Goal: Find specific page/section: Find specific page/section

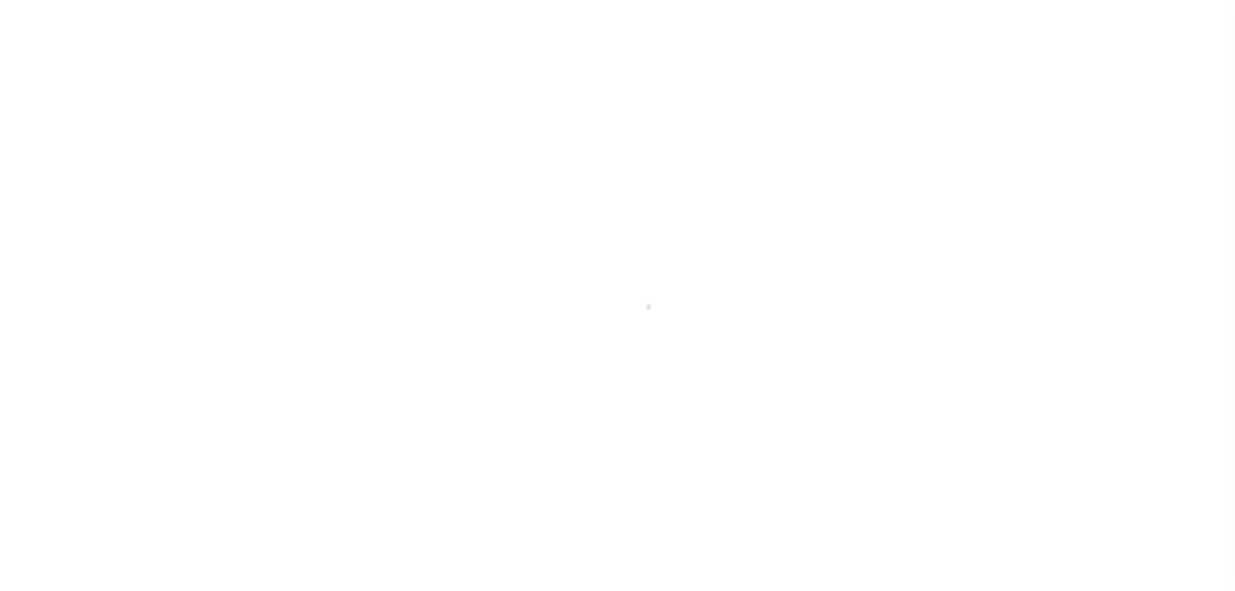
select select
checkbox input "false"
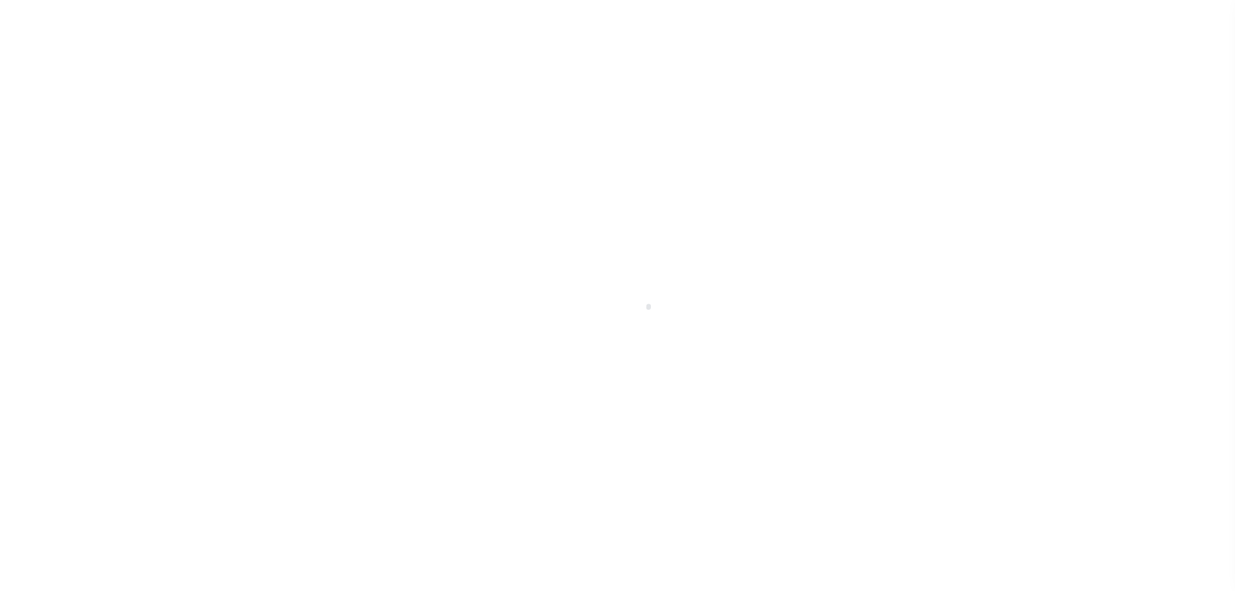
checkbox input "false"
type input "900104002"
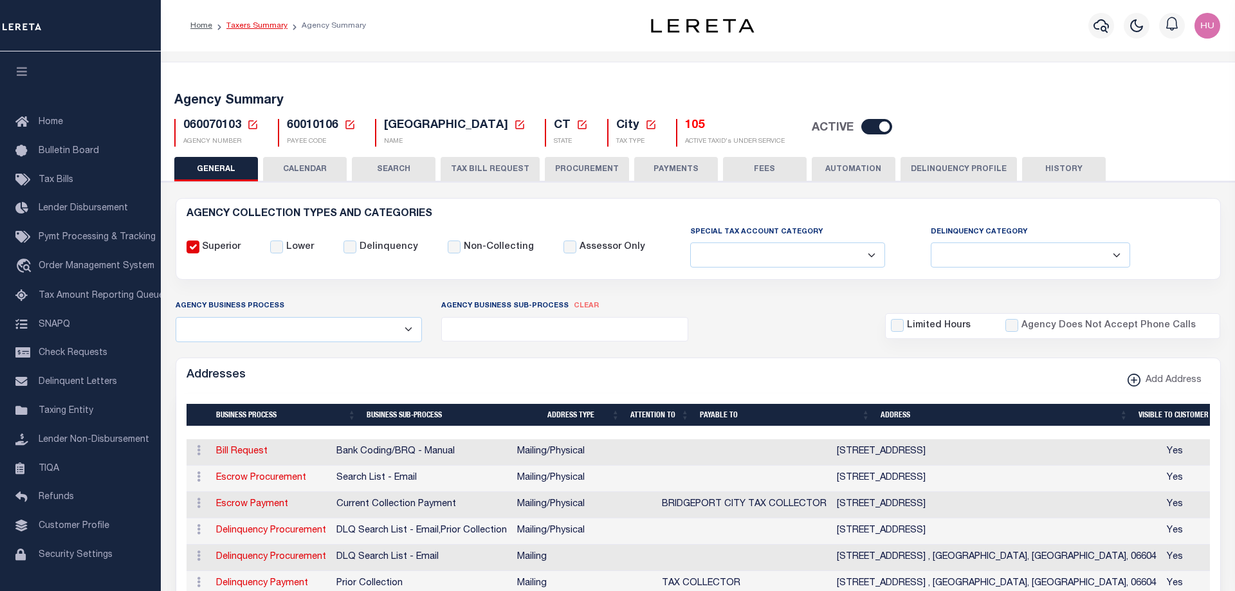
click at [262, 24] on link "Taxers Summary" at bounding box center [256, 26] width 61 height 8
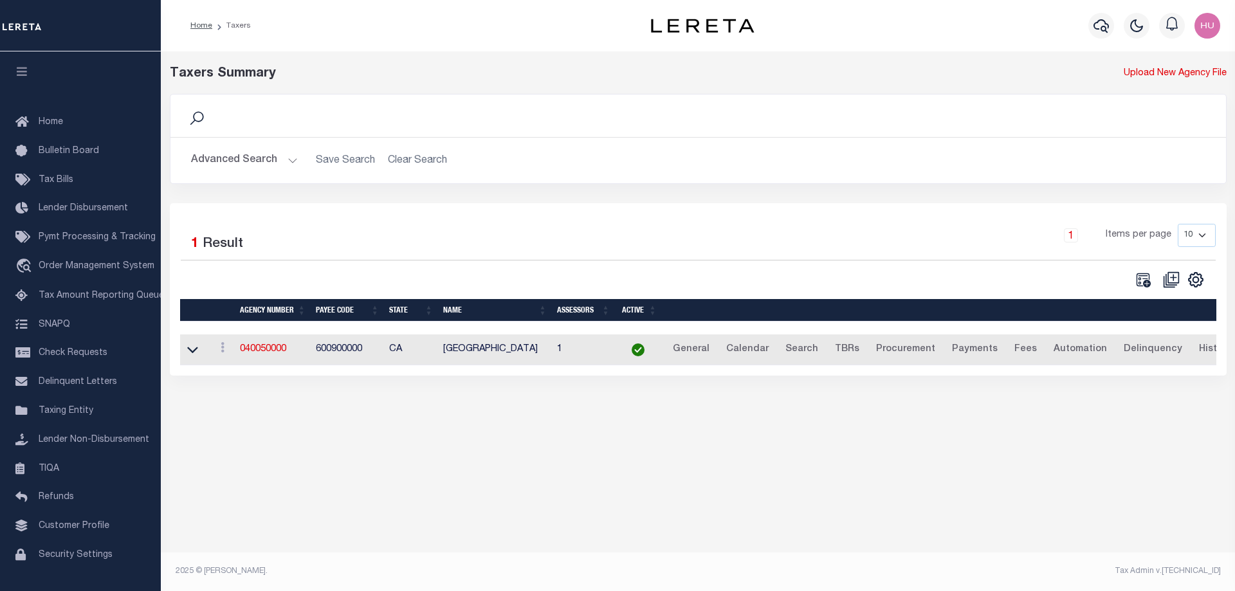
click at [242, 159] on button "Advanced Search" at bounding box center [244, 160] width 107 height 25
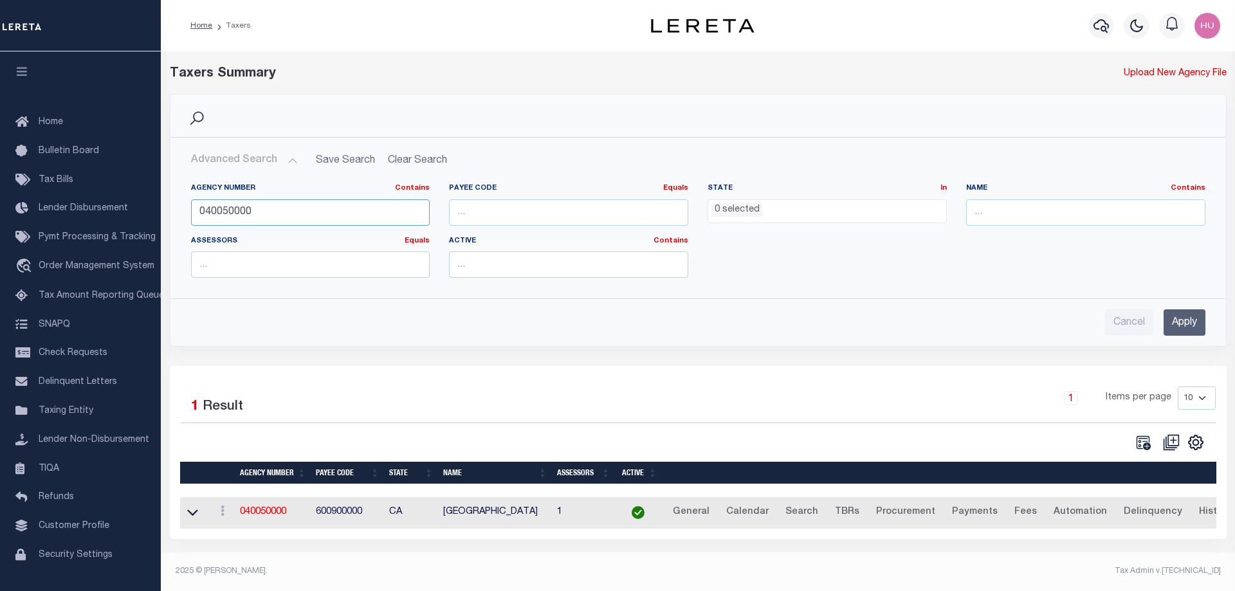
click at [226, 210] on input "040050000" at bounding box center [310, 212] width 239 height 26
paste input "37002024"
type input "370020240"
click at [1194, 317] on input "Apply" at bounding box center [1185, 322] width 42 height 26
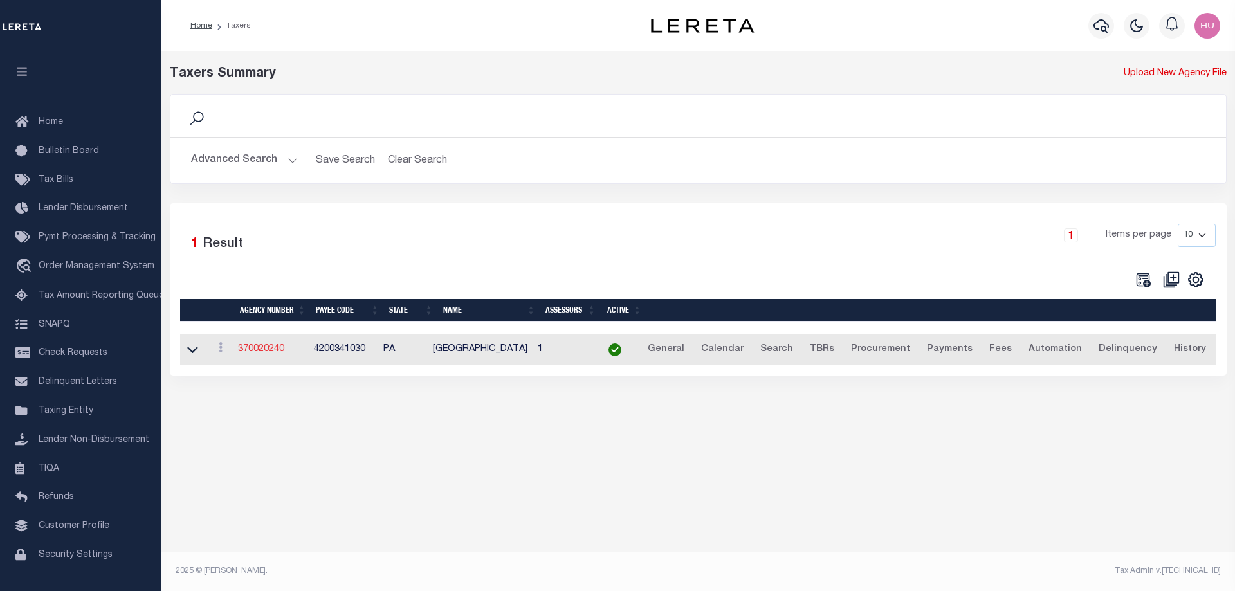
click at [264, 347] on link "370020240" at bounding box center [261, 349] width 46 height 9
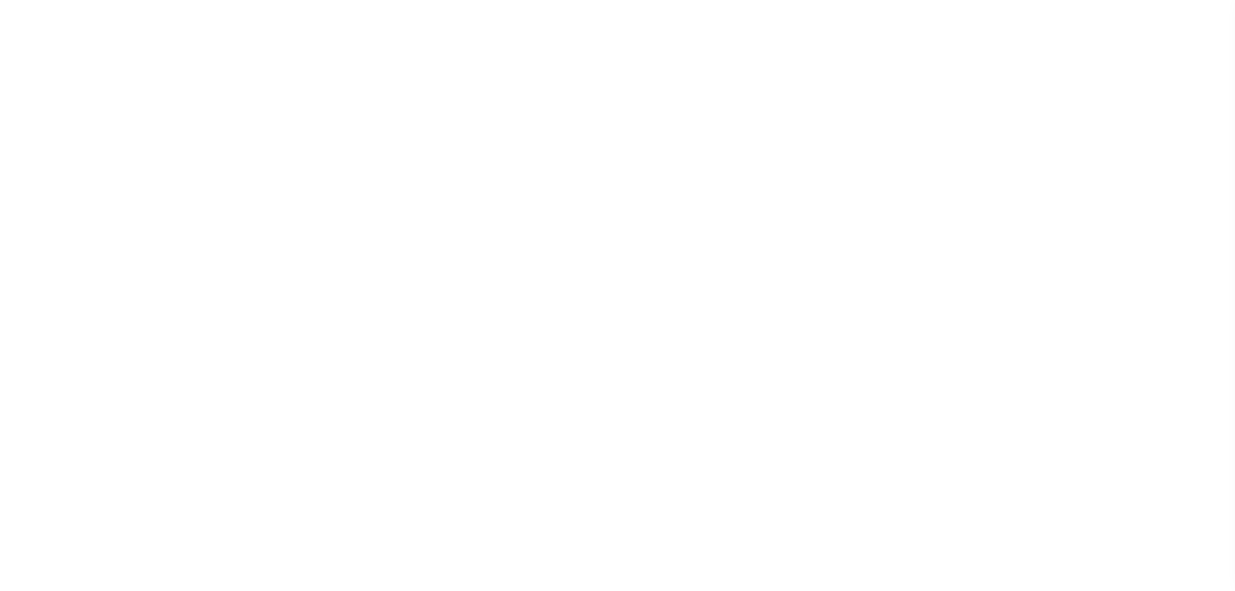
select select
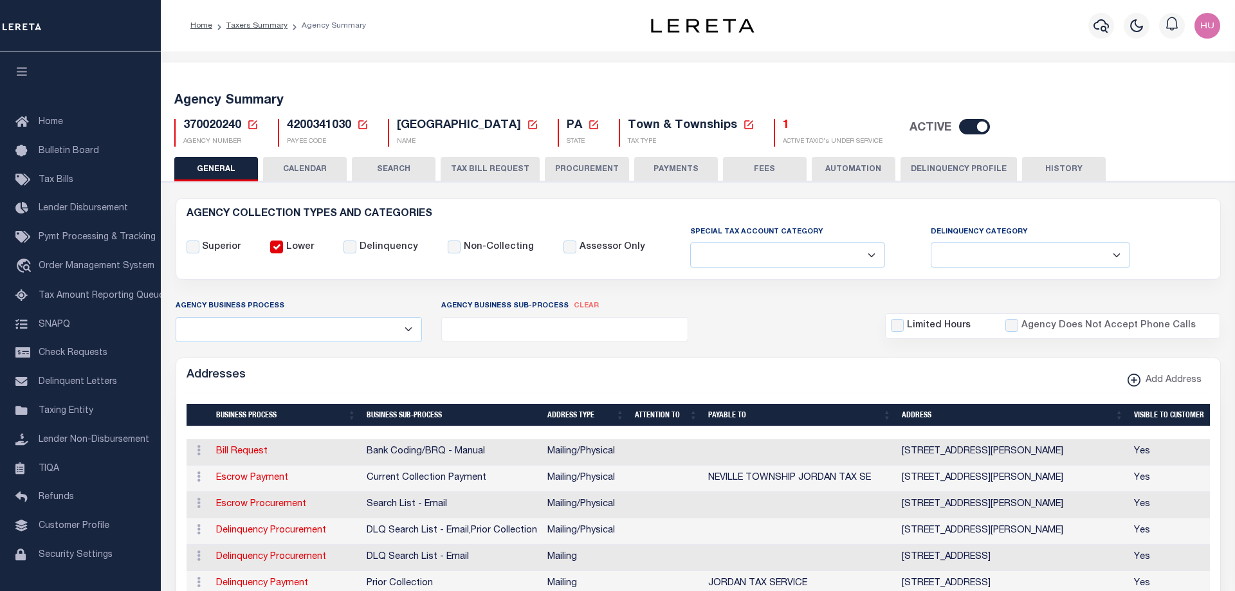
click at [986, 172] on button "Delinquency Profile" at bounding box center [958, 169] width 116 height 24
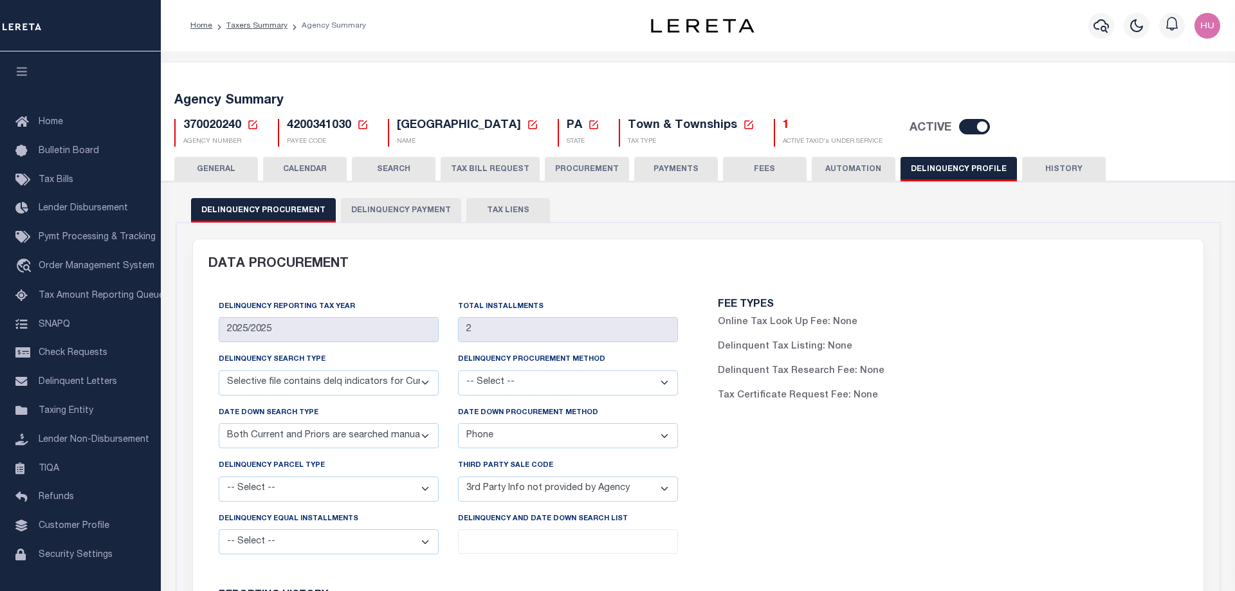
click at [398, 207] on button "Delinquency Payment" at bounding box center [401, 210] width 120 height 24
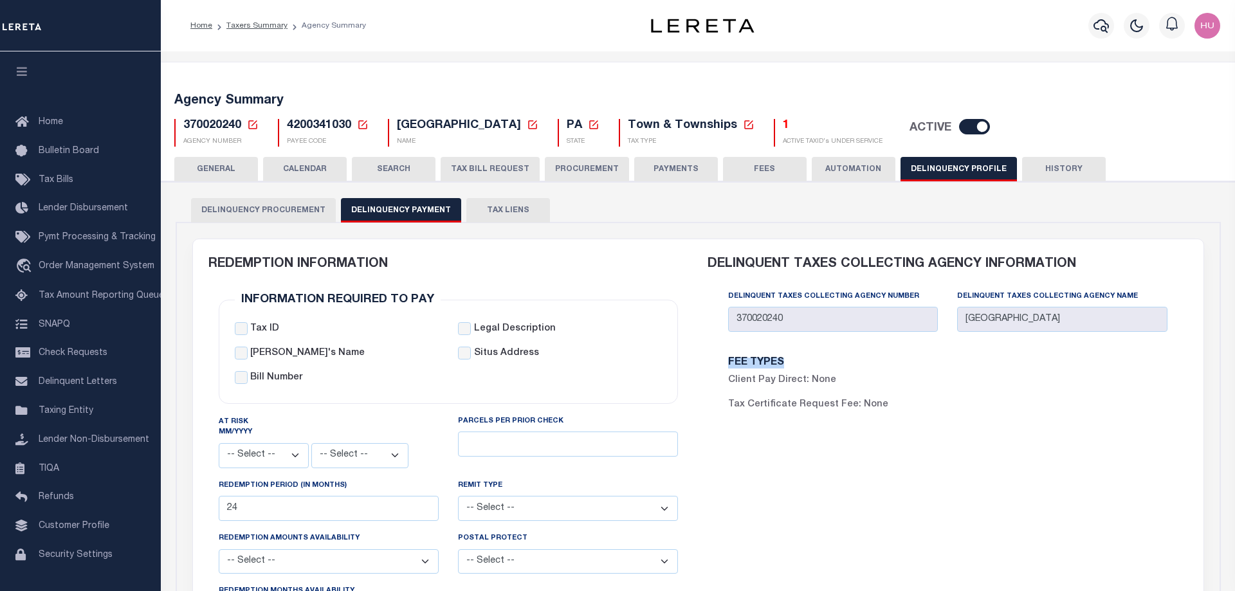
drag, startPoint x: 883, startPoint y: 406, endPoint x: 731, endPoint y: 365, distance: 157.9
click at [731, 365] on div "FEE TYPES Client Pay Direct: None Tax Certificate Request Fee: None" at bounding box center [832, 390] width 229 height 65
click at [864, 366] on h6 "FEE TYPES" at bounding box center [833, 363] width 210 height 11
drag, startPoint x: 835, startPoint y: 383, endPoint x: 730, endPoint y: 361, distance: 107.1
click at [730, 361] on div "FEE TYPES Client Pay Direct: None Tax Certificate Request Fee: None" at bounding box center [832, 390] width 229 height 65
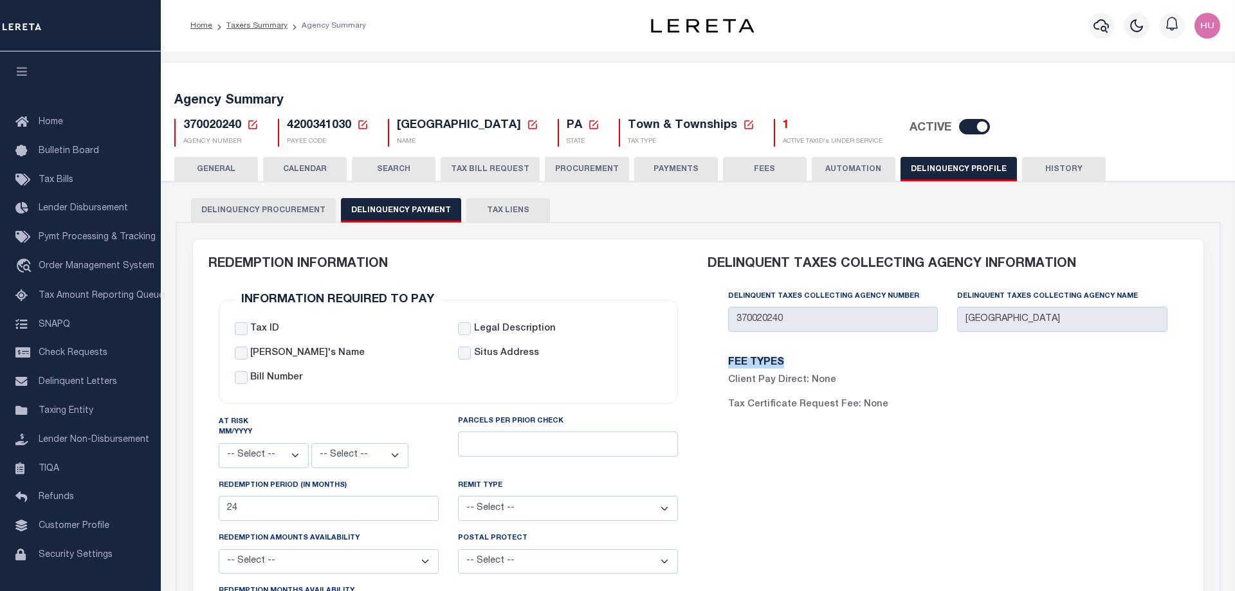
click at [779, 436] on div "FEE TYPES Client Pay Direct: None Tax Certificate Request Fee: None" at bounding box center [948, 390] width 480 height 96
drag, startPoint x: 870, startPoint y: 405, endPoint x: 727, endPoint y: 360, distance: 149.7
click at [727, 360] on div "FEE TYPES Client Pay Direct: None Tax Certificate Request Fee: None" at bounding box center [832, 390] width 229 height 65
click at [746, 342] on div "Delinquent Taxes Collecting Agency Number 370020240" at bounding box center [832, 315] width 229 height 53
click at [958, 403] on div "FEE TYPES Client Pay Direct: None Tax Certificate Request Fee: None" at bounding box center [947, 390] width 459 height 65
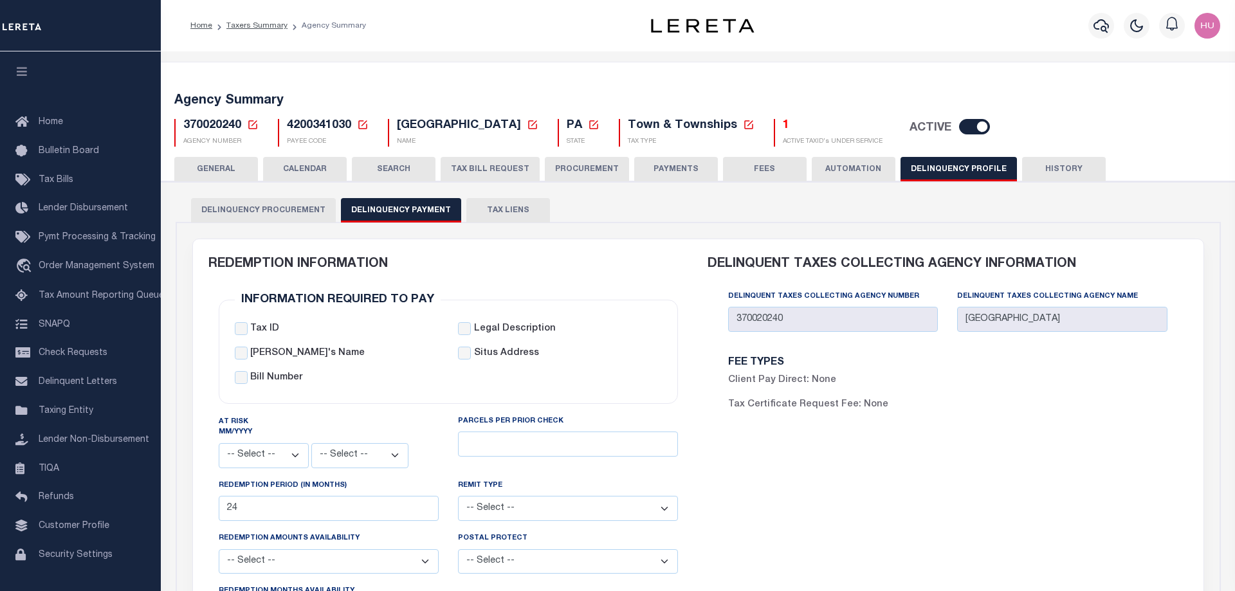
click at [245, 20] on li "Taxers Summary" at bounding box center [249, 26] width 75 height 12
click at [251, 28] on link "Taxers Summary" at bounding box center [256, 26] width 61 height 8
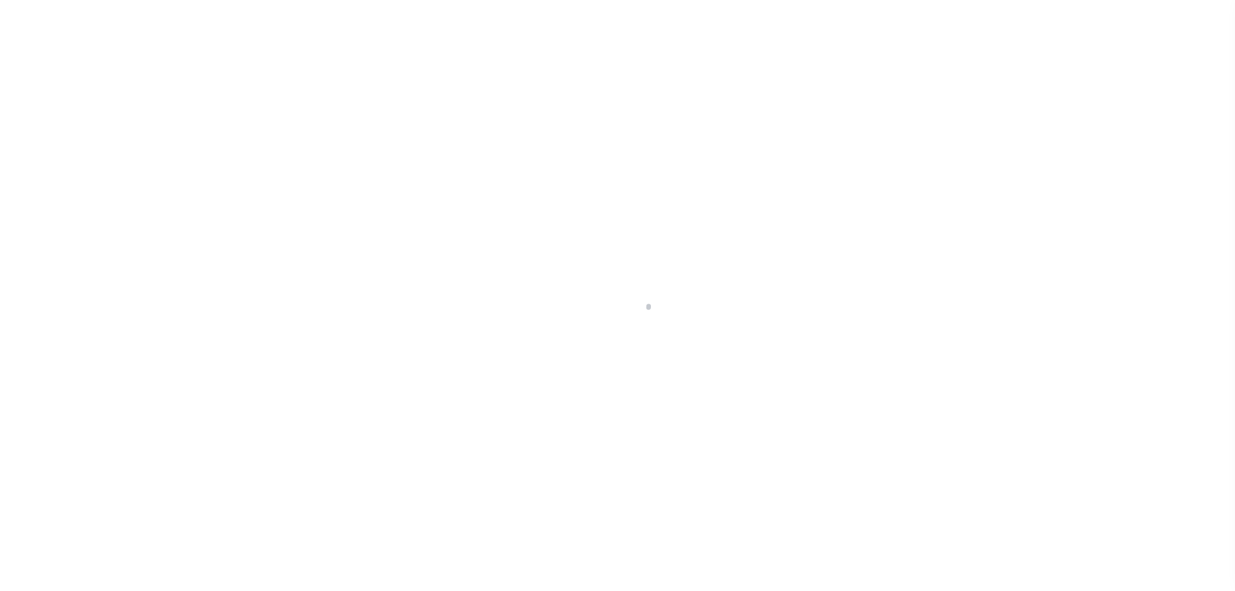
select select
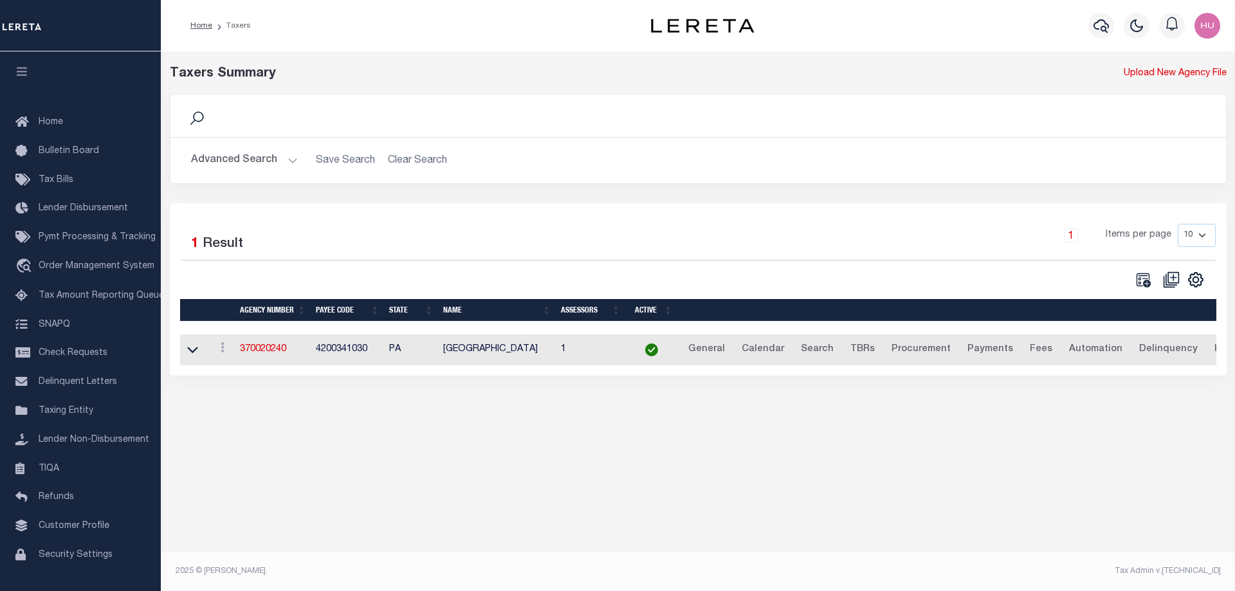
click at [264, 165] on button "Advanced Search" at bounding box center [244, 160] width 107 height 25
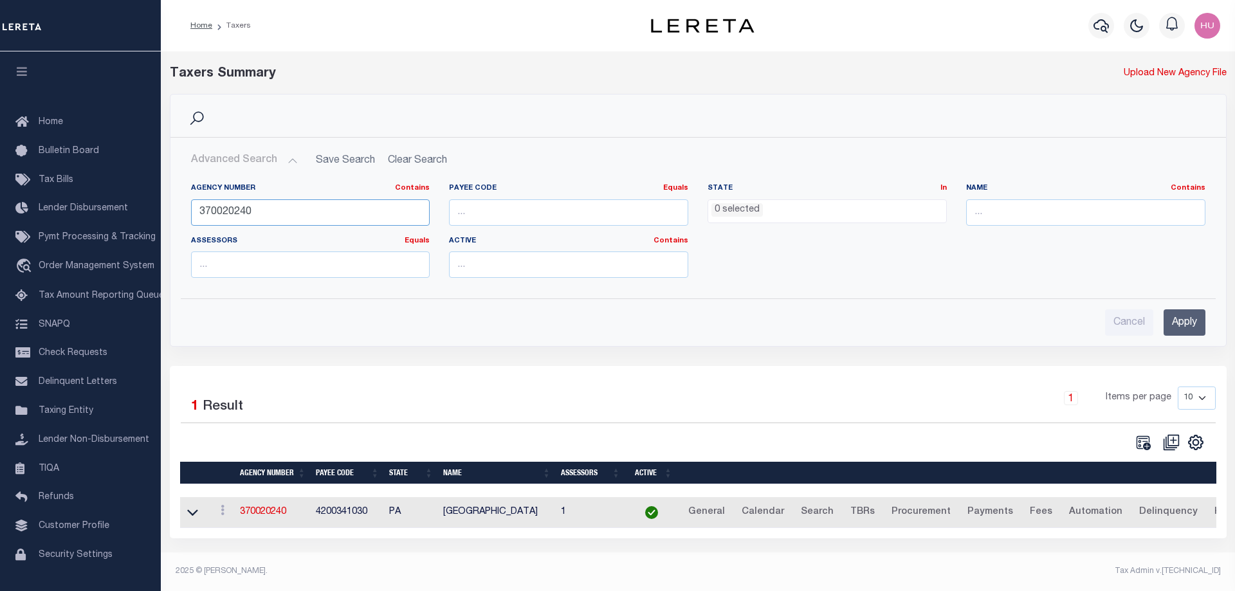
click at [229, 215] on input "370020240" at bounding box center [310, 212] width 239 height 26
paste input "16010000"
type input "160100000"
click at [1196, 323] on input "Apply" at bounding box center [1185, 322] width 42 height 26
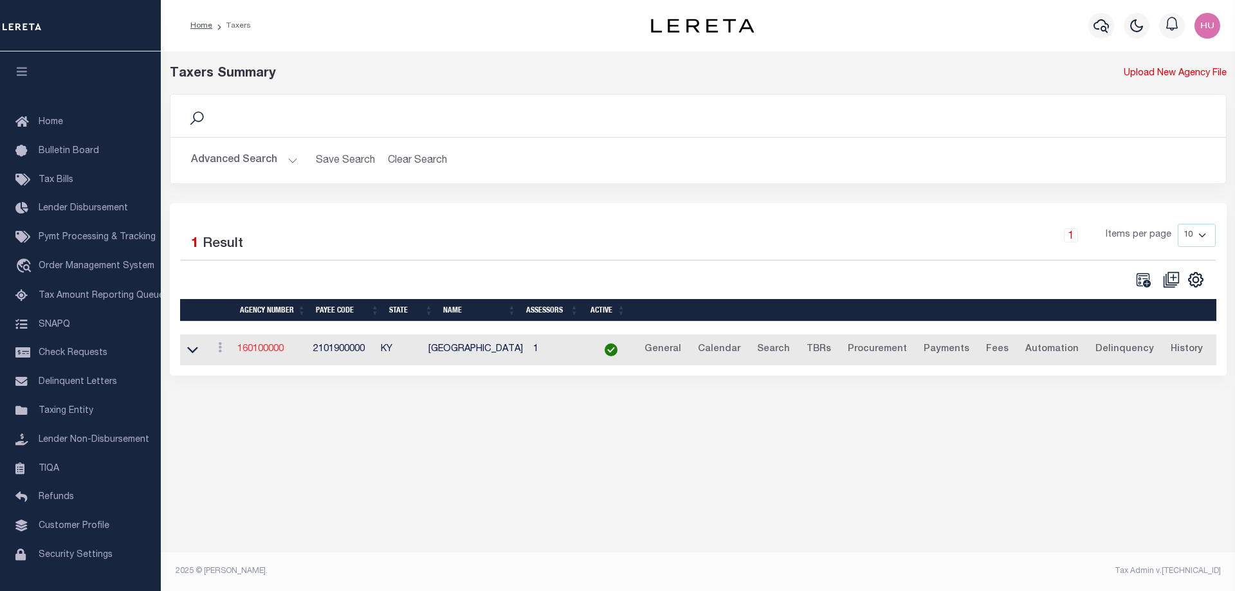
click at [262, 347] on link "160100000" at bounding box center [260, 349] width 46 height 9
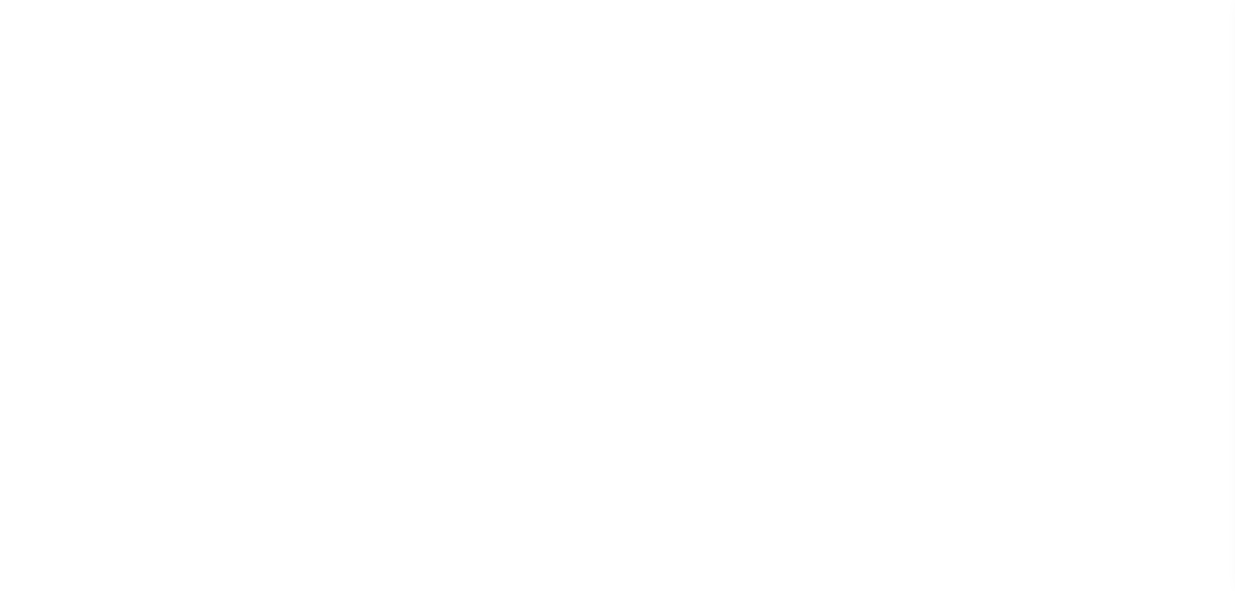
select select
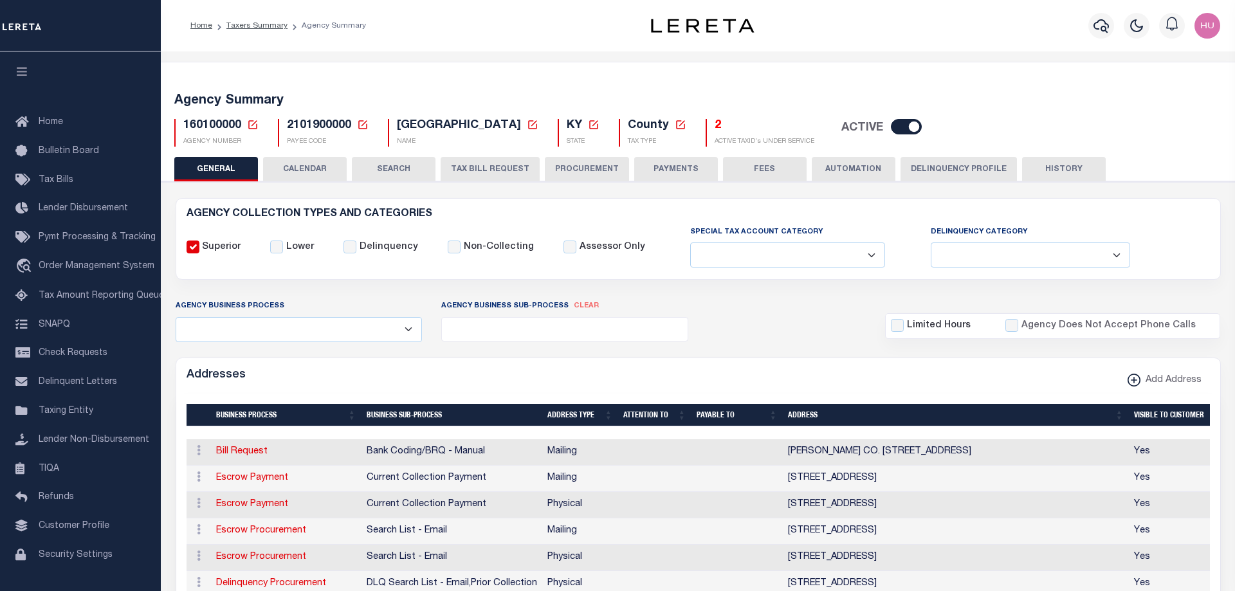
click at [926, 167] on button "Delinquency Profile" at bounding box center [958, 169] width 116 height 24
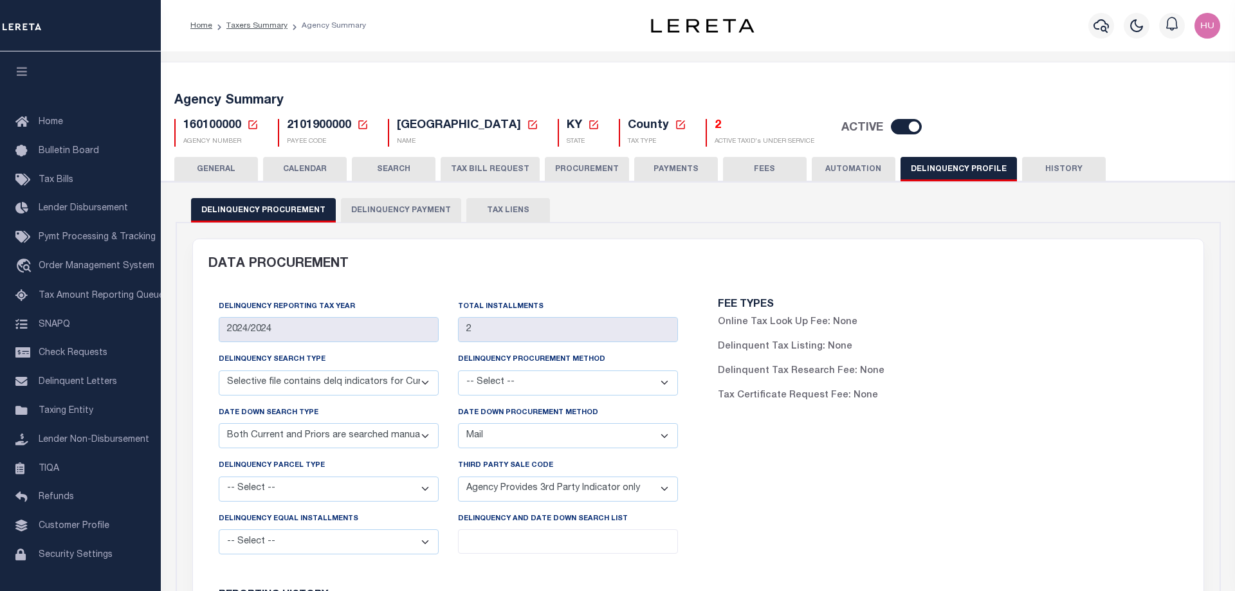
click at [410, 205] on button "Delinquency Payment" at bounding box center [401, 210] width 120 height 24
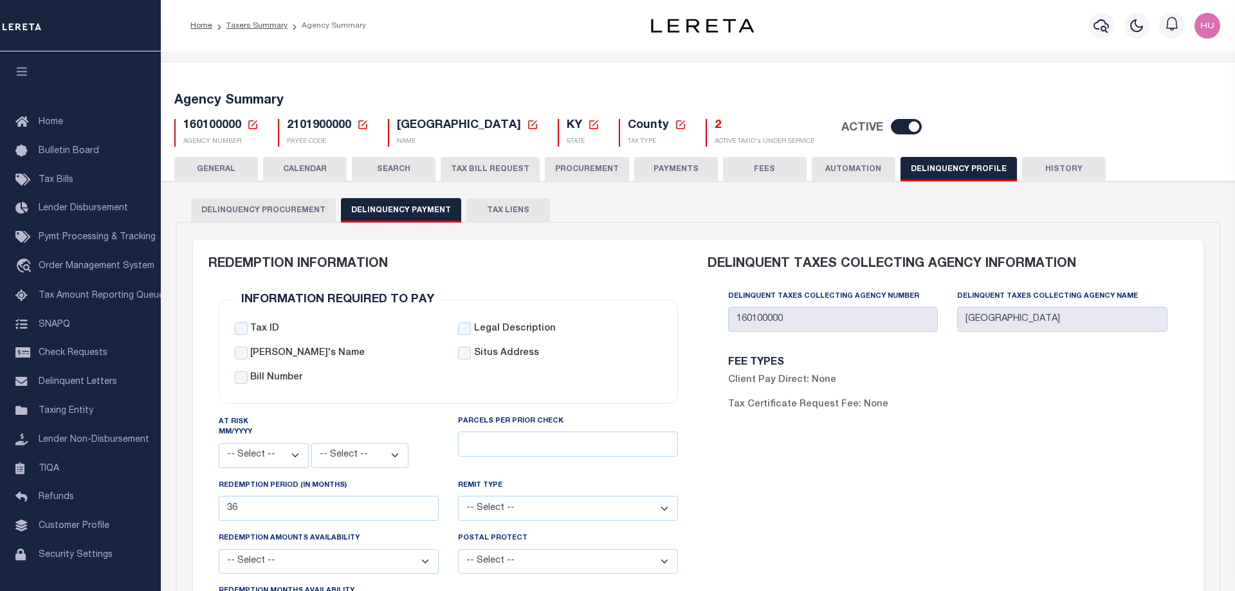
click at [996, 48] on div "Home Taxers Summary Agency Summary Profile Sign out" at bounding box center [698, 25] width 1074 height 51
click at [246, 28] on link "Taxers Summary" at bounding box center [256, 26] width 61 height 8
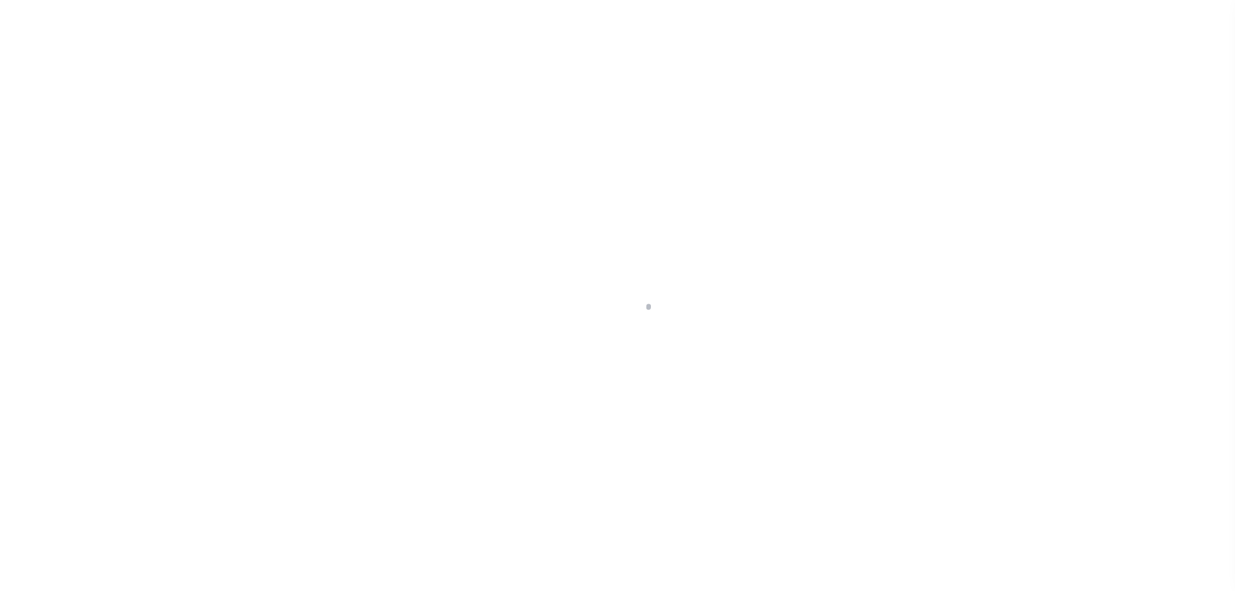
select select
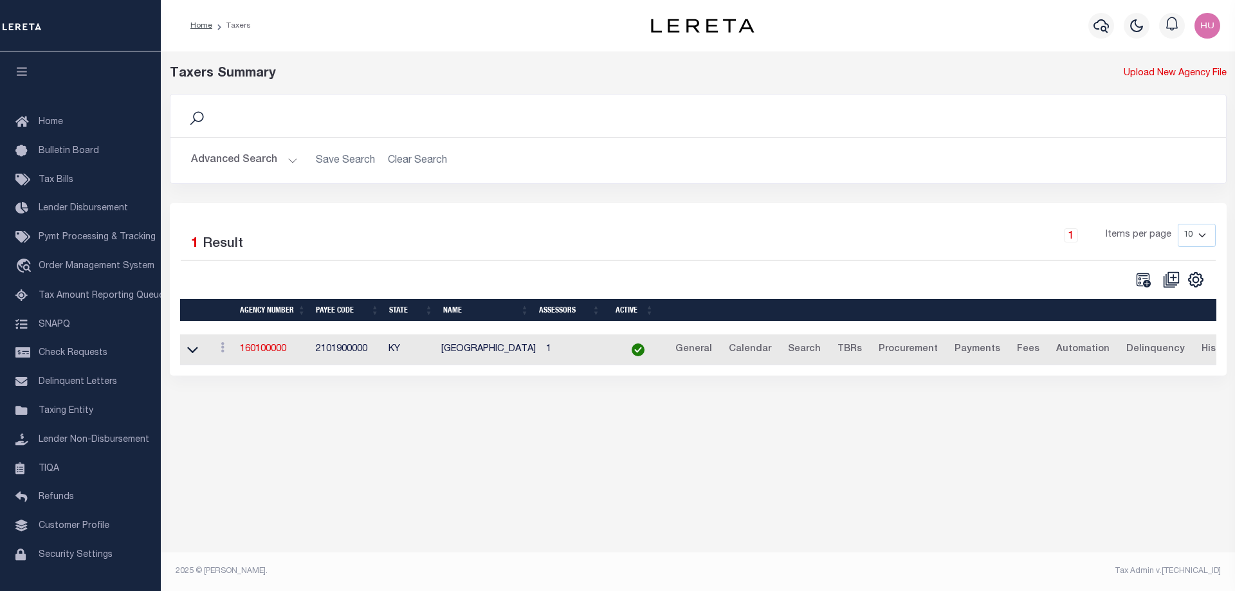
click at [251, 157] on button "Advanced Search" at bounding box center [244, 160] width 107 height 25
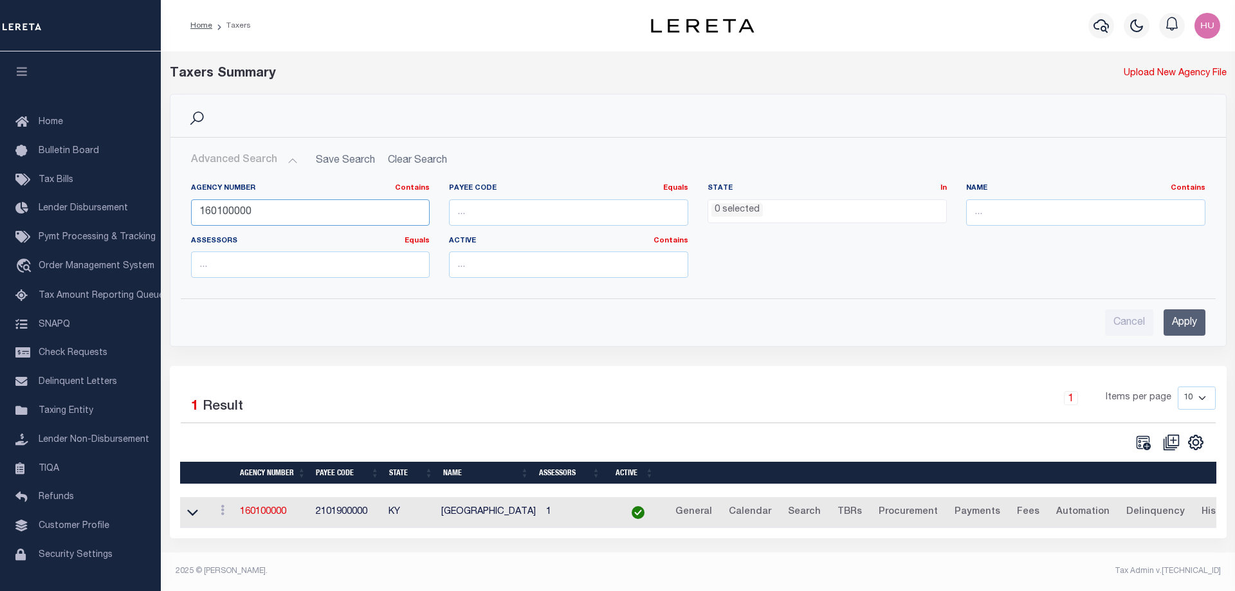
click at [217, 217] on input "160100000" at bounding box center [310, 212] width 239 height 26
paste input "9014"
type input "190140000"
click at [1190, 322] on input "Apply" at bounding box center [1185, 322] width 42 height 26
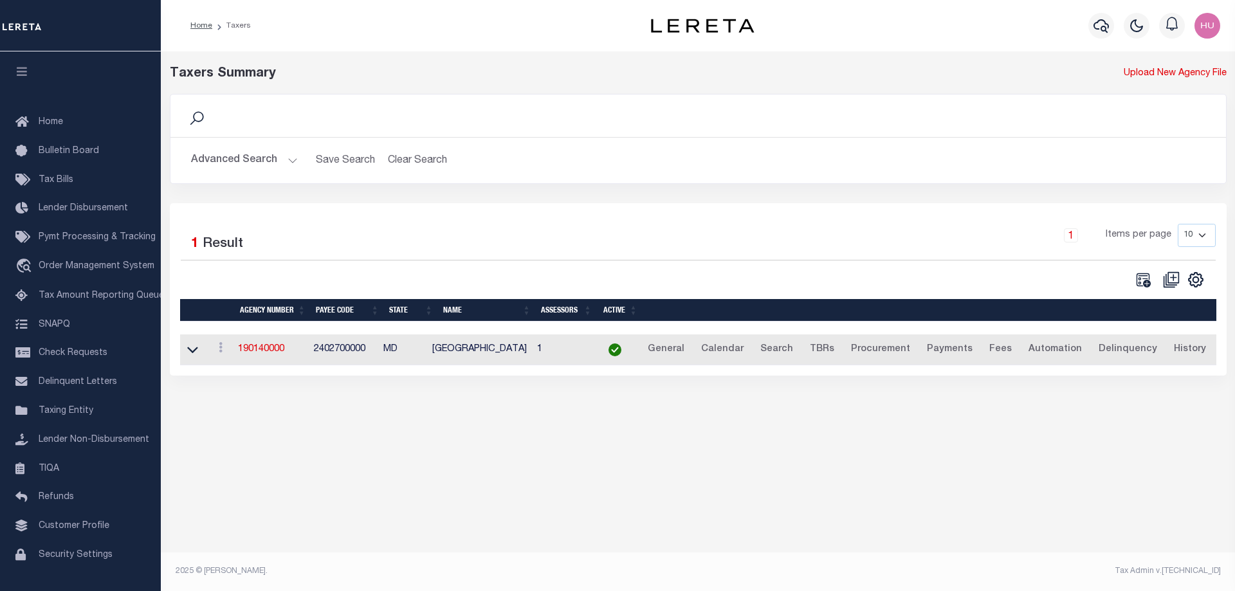
click at [277, 345] on td "190140000" at bounding box center [271, 350] width 76 height 32
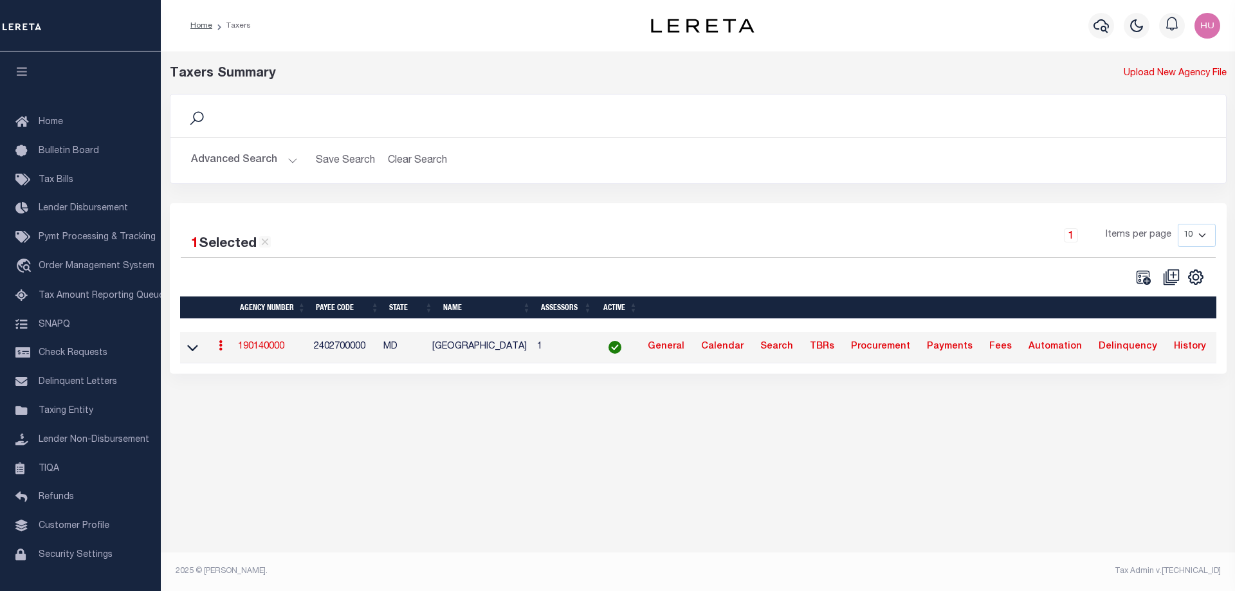
click at [259, 349] on link "190140000" at bounding box center [261, 346] width 46 height 9
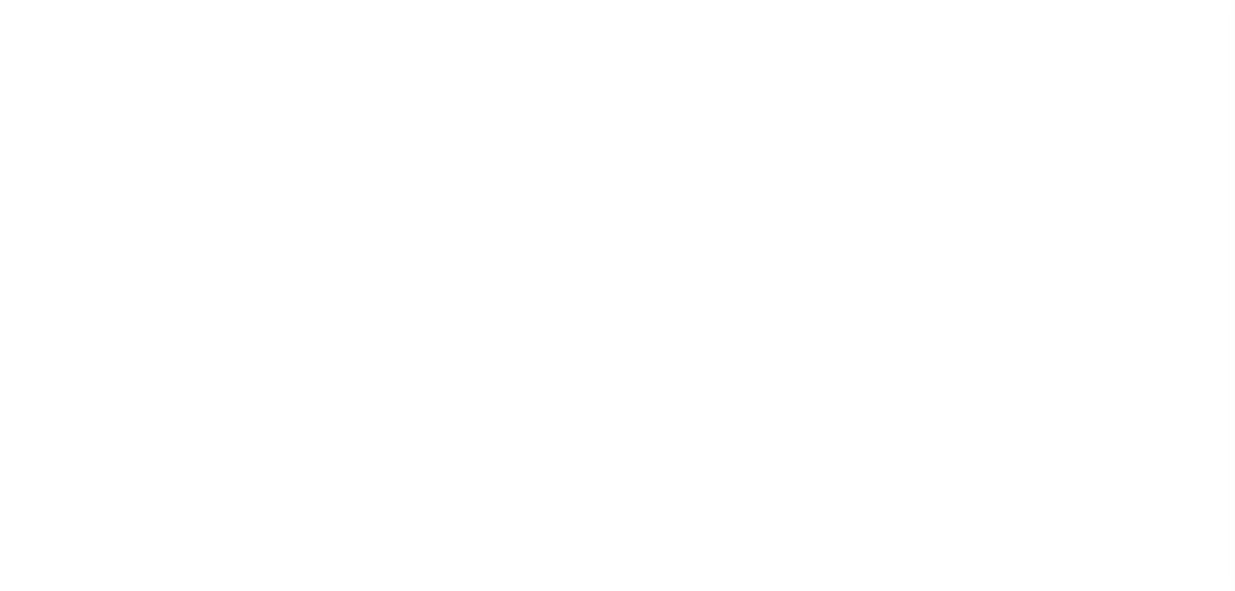
select select
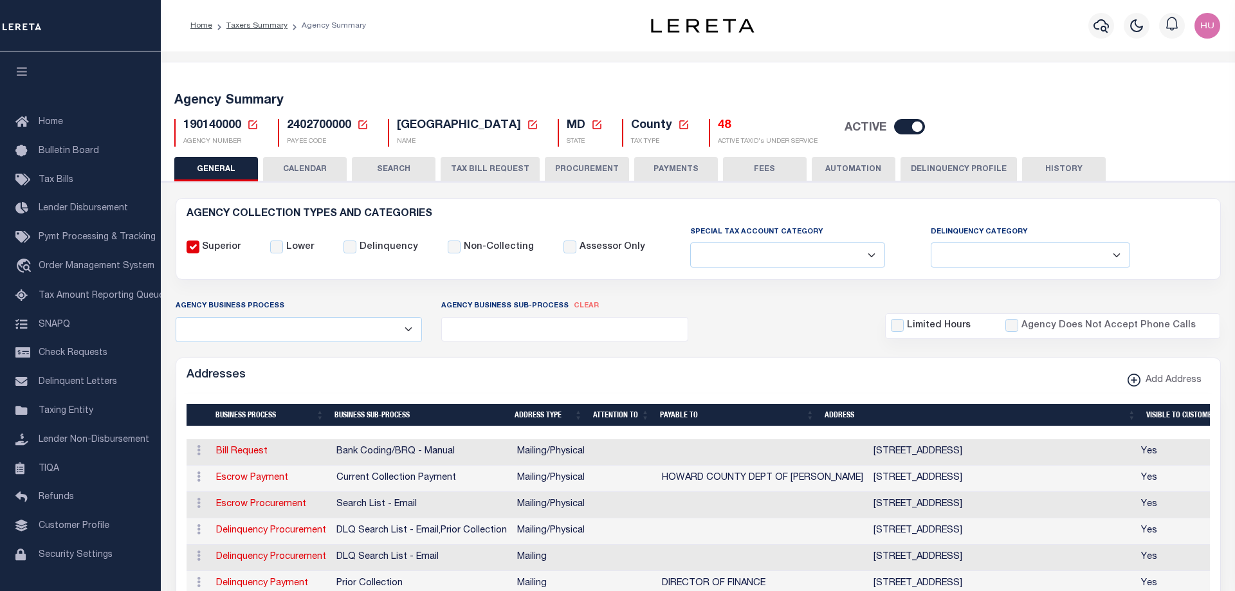
click at [965, 175] on button "Delinquency Profile" at bounding box center [958, 169] width 116 height 24
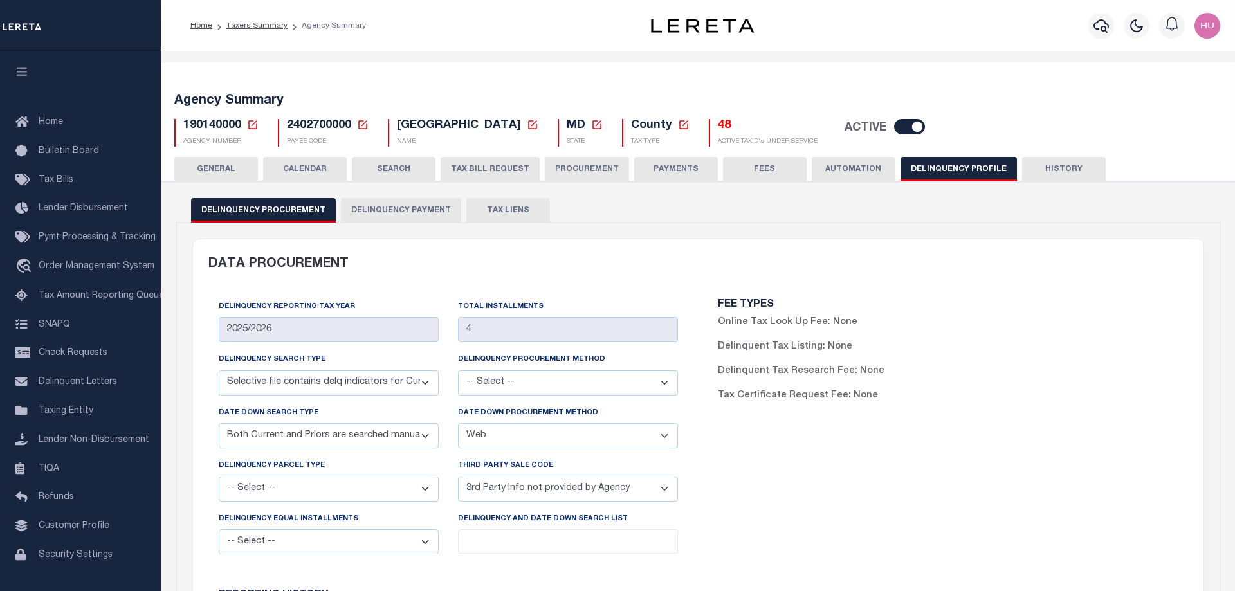
click at [405, 208] on button "Delinquency Payment" at bounding box center [401, 210] width 120 height 24
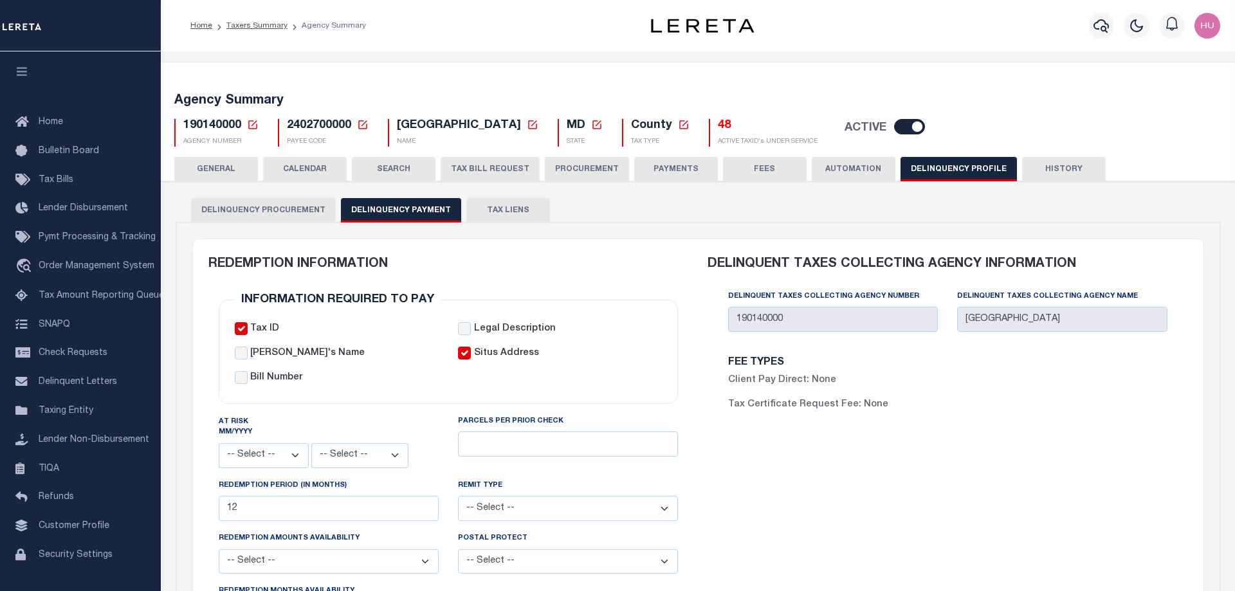
click at [1017, 399] on div "FEE TYPES Client Pay Direct: None Tax Certificate Request Fee: None" at bounding box center [947, 390] width 459 height 65
click at [263, 27] on link "Taxers Summary" at bounding box center [256, 26] width 61 height 8
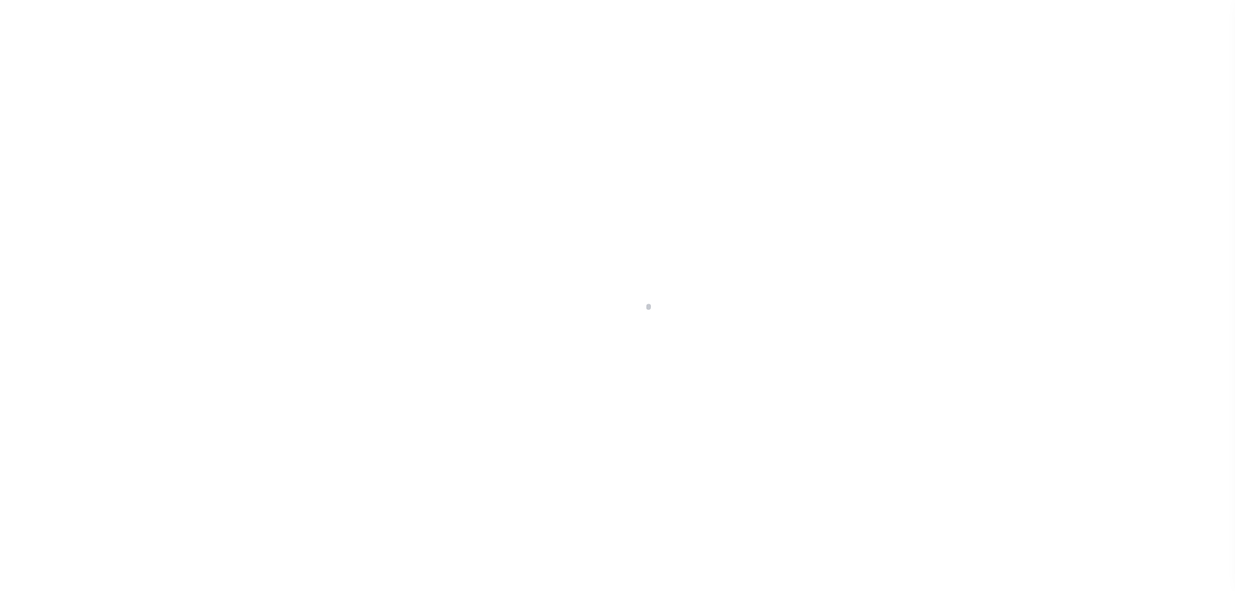
select select
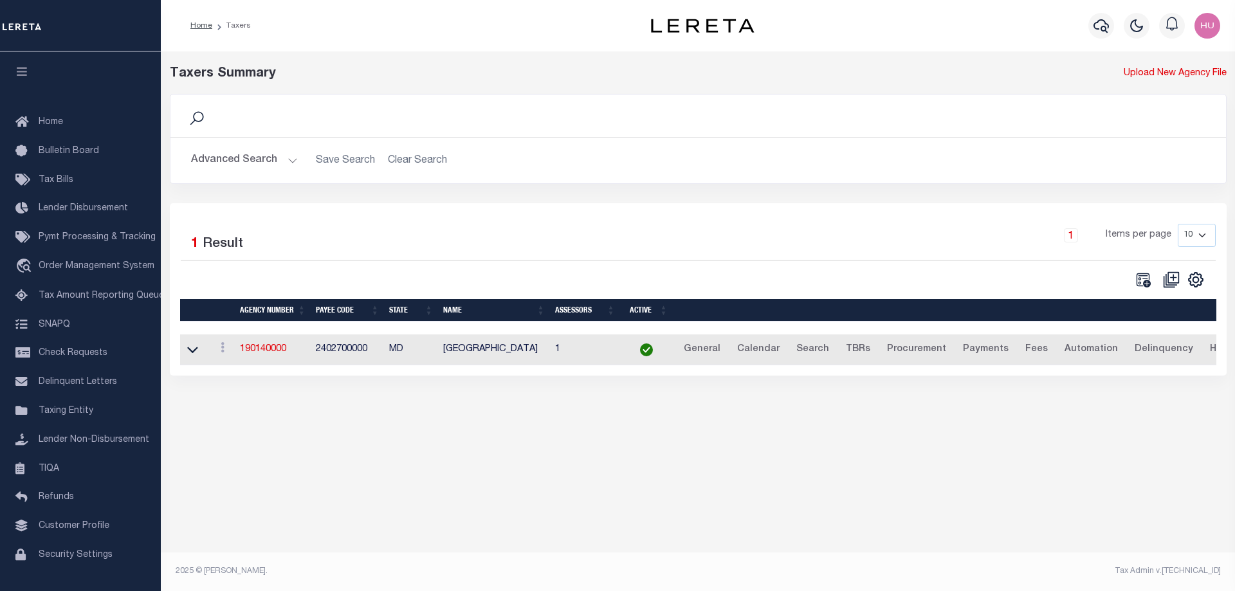
click at [237, 163] on button "Advanced Search" at bounding box center [244, 160] width 107 height 25
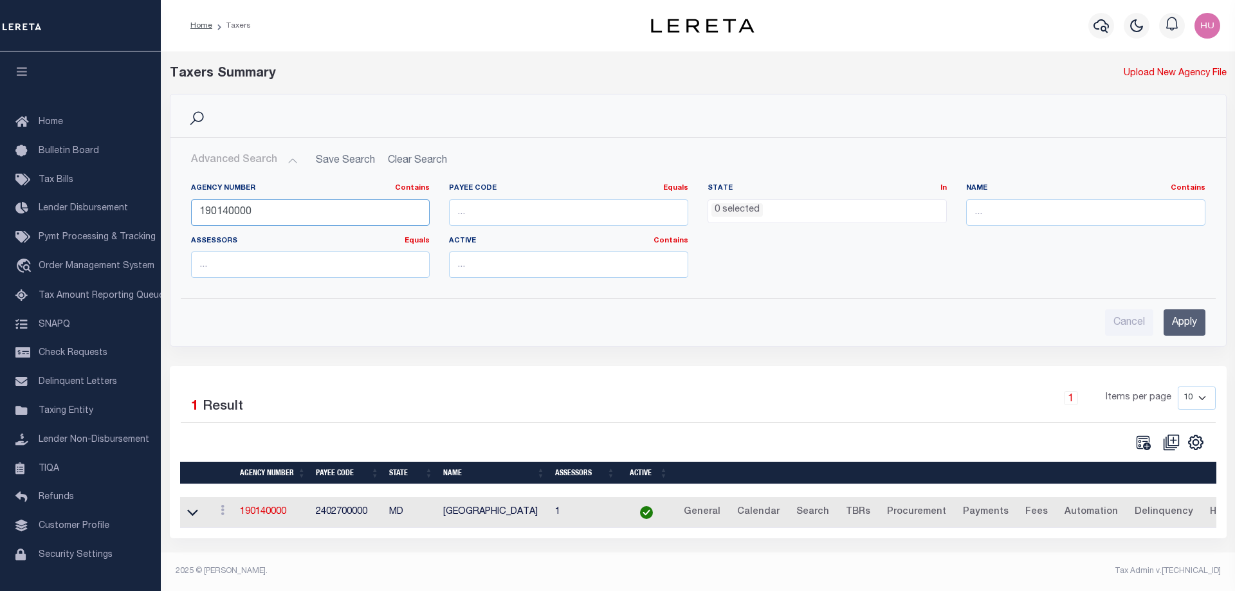
click at [219, 212] on input "190140000" at bounding box center [310, 212] width 239 height 26
paste input "23079"
type input "230790000"
click at [1202, 320] on input "Apply" at bounding box center [1185, 322] width 42 height 26
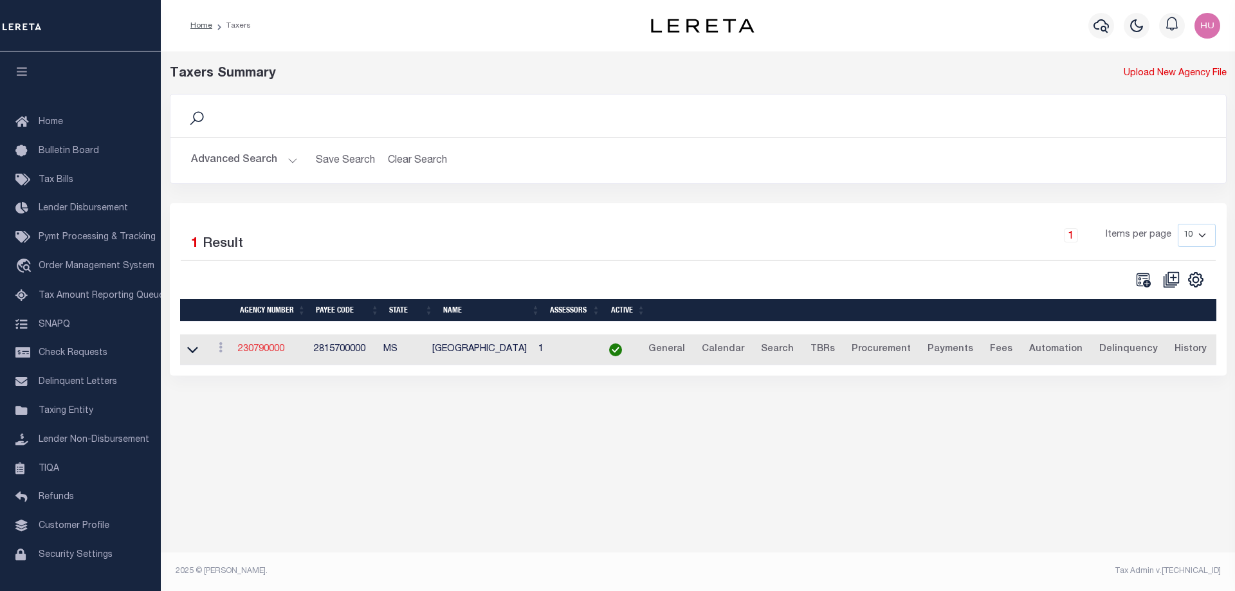
click at [259, 349] on link "230790000" at bounding box center [261, 349] width 46 height 9
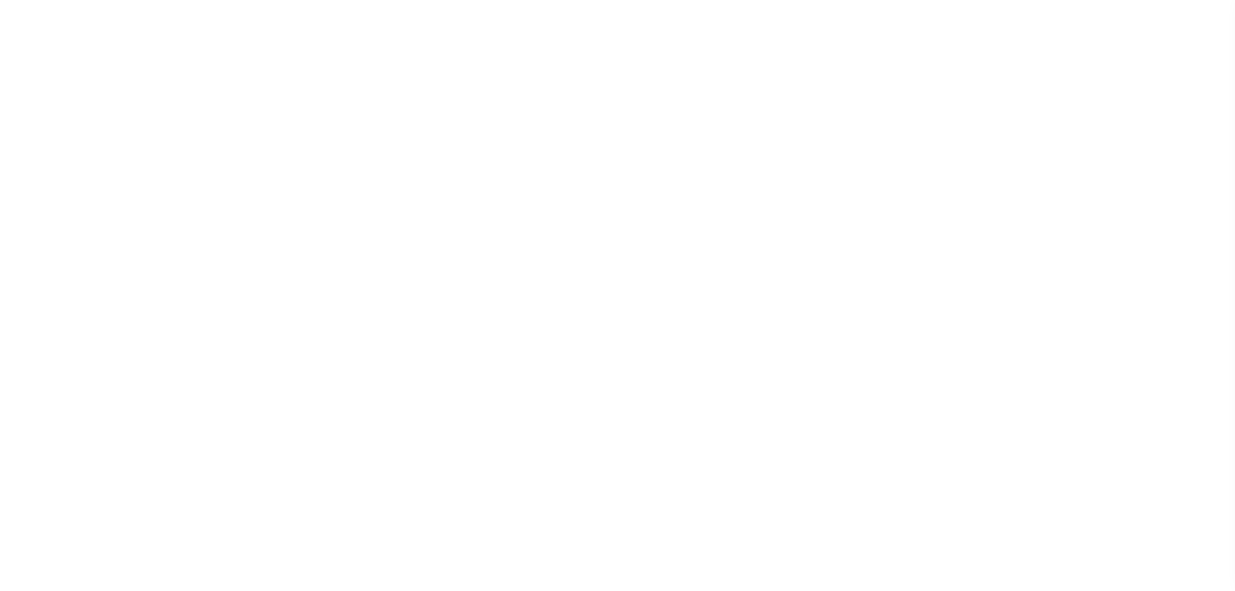
select select
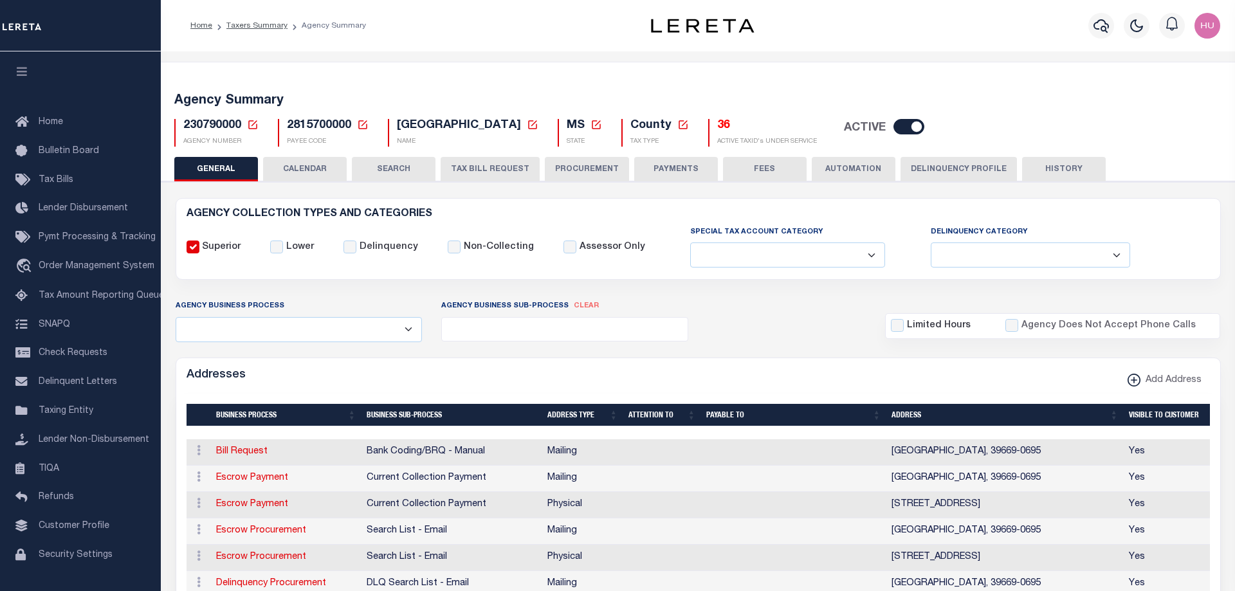
click at [945, 167] on button "Delinquency Profile" at bounding box center [958, 169] width 116 height 24
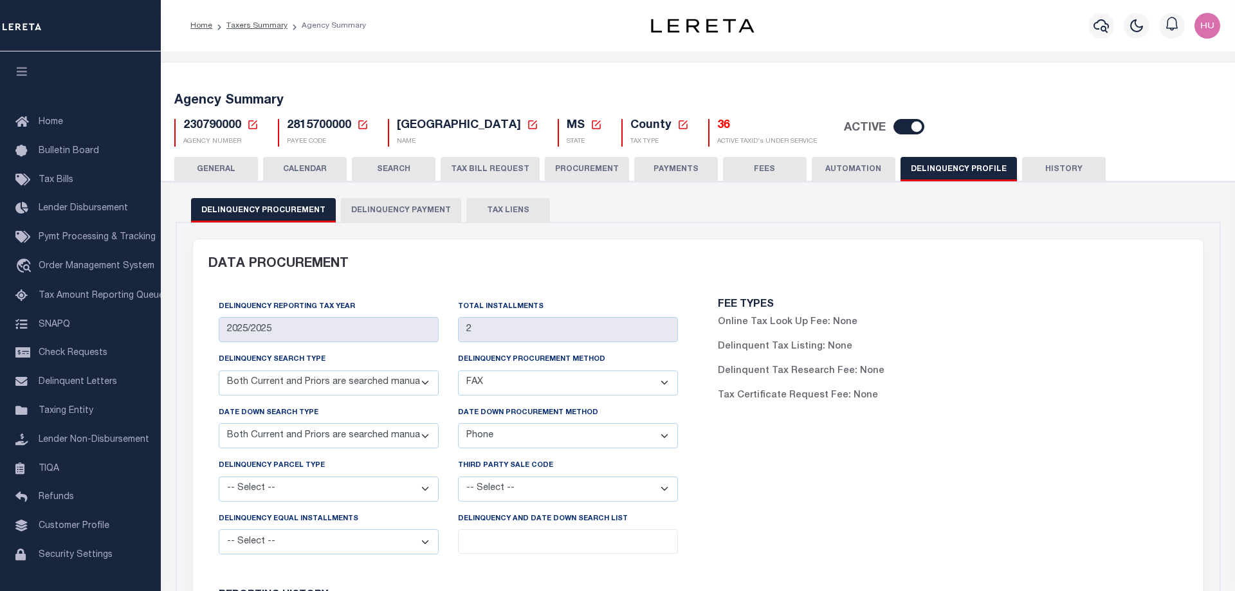
click at [432, 215] on button "Delinquency Payment" at bounding box center [401, 210] width 120 height 24
